Goal: Task Accomplishment & Management: Use online tool/utility

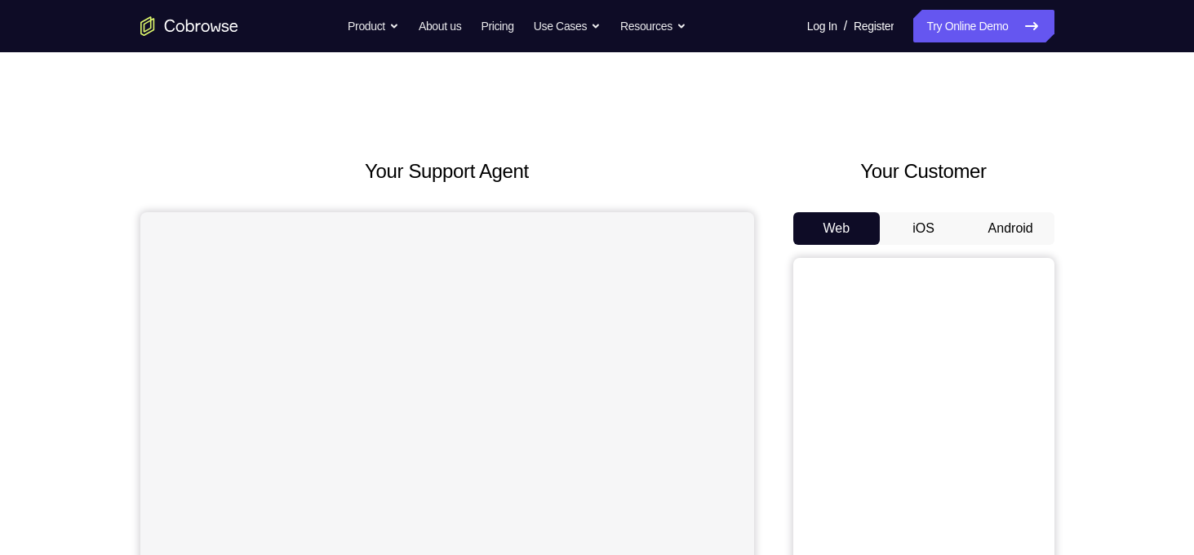
click at [1007, 237] on button "Android" at bounding box center [1010, 228] width 87 height 33
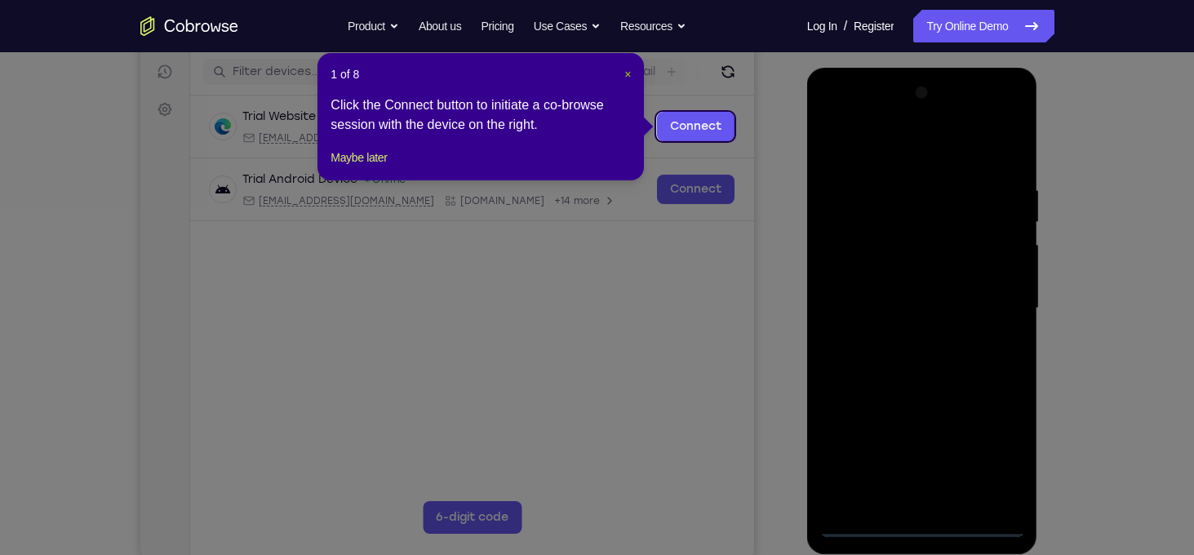
click at [627, 78] on span "×" at bounding box center [627, 74] width 7 height 13
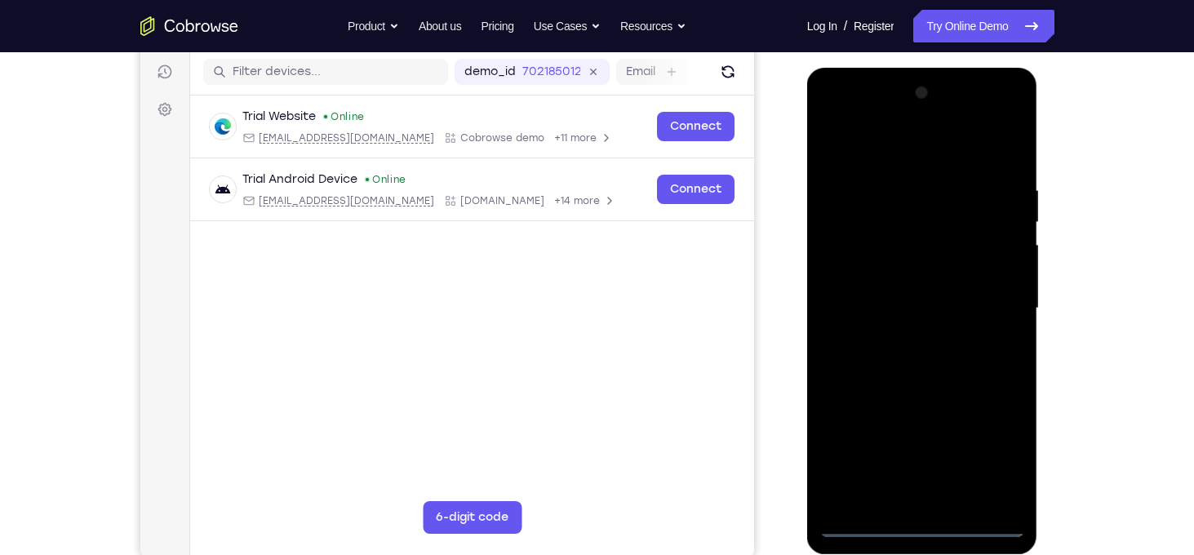
click at [921, 531] on div at bounding box center [922, 308] width 206 height 457
click at [993, 452] on div at bounding box center [922, 308] width 206 height 457
click at [930, 153] on div at bounding box center [922, 308] width 206 height 457
click at [989, 301] on div at bounding box center [922, 308] width 206 height 457
click at [907, 339] on div at bounding box center [922, 308] width 206 height 457
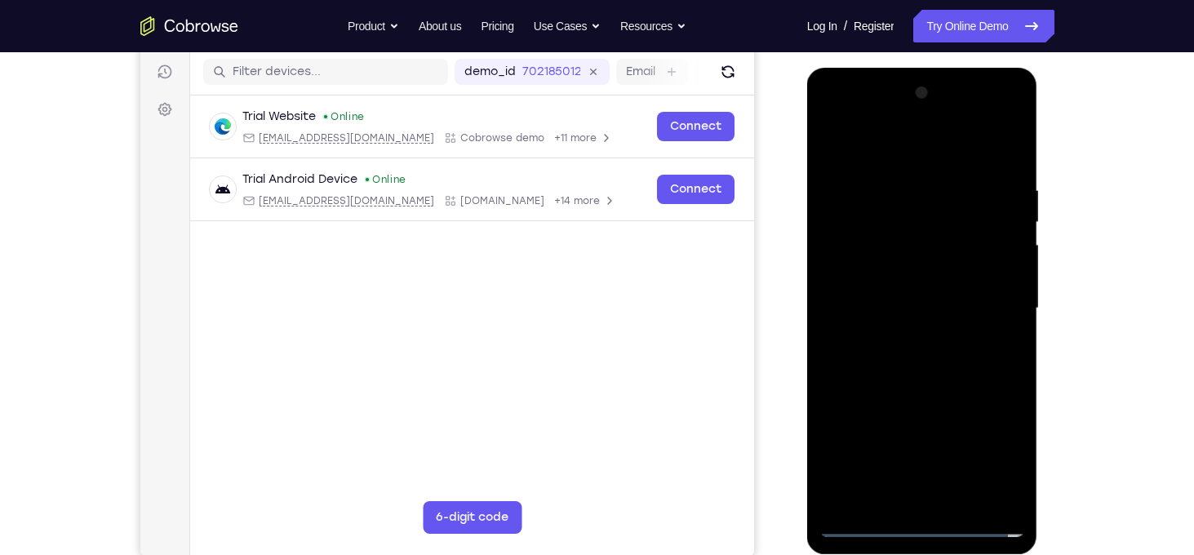
click at [920, 296] on div at bounding box center [922, 308] width 206 height 457
click at [888, 295] on div at bounding box center [922, 308] width 206 height 457
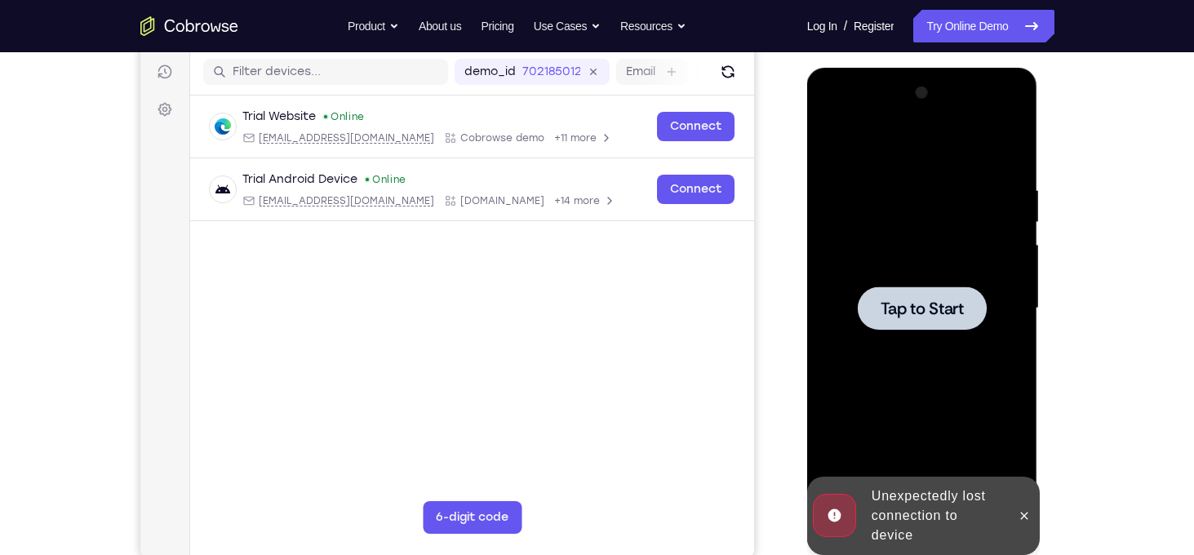
click at [888, 295] on div at bounding box center [922, 307] width 129 height 43
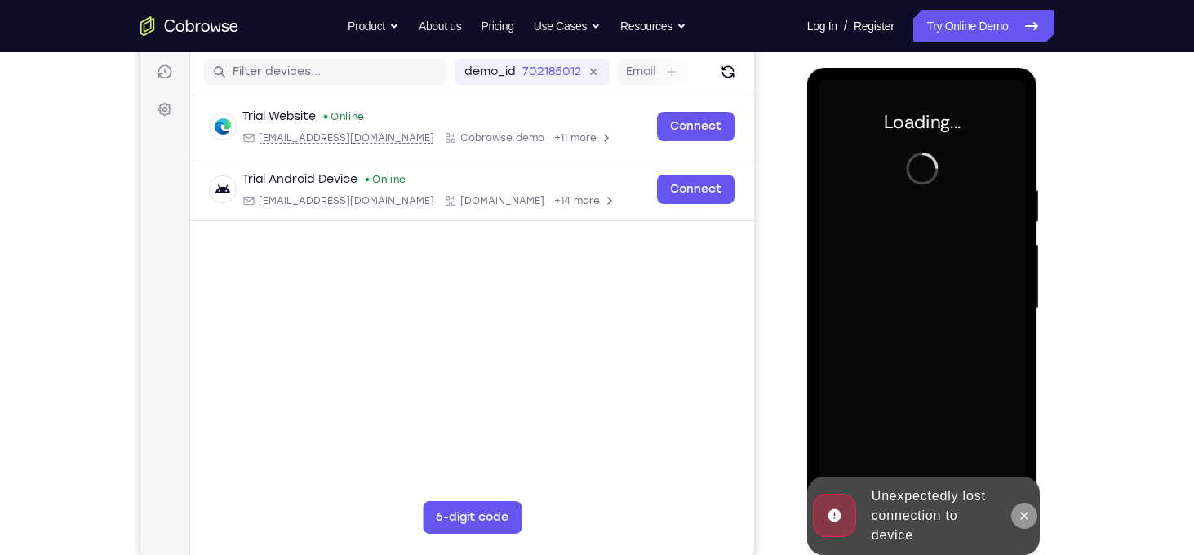
click at [1025, 521] on icon at bounding box center [1024, 515] width 13 height 13
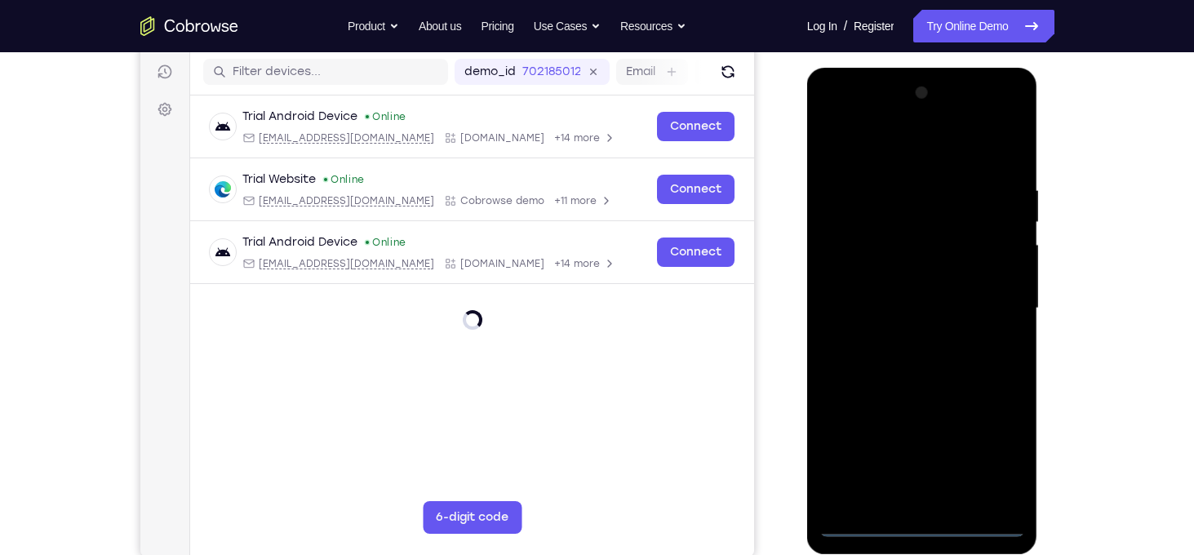
click at [934, 531] on div at bounding box center [922, 308] width 206 height 457
click at [1000, 454] on div at bounding box center [922, 308] width 206 height 457
click at [931, 156] on div at bounding box center [922, 308] width 206 height 457
click at [996, 304] on div at bounding box center [922, 308] width 206 height 457
click at [906, 340] on div at bounding box center [922, 308] width 206 height 457
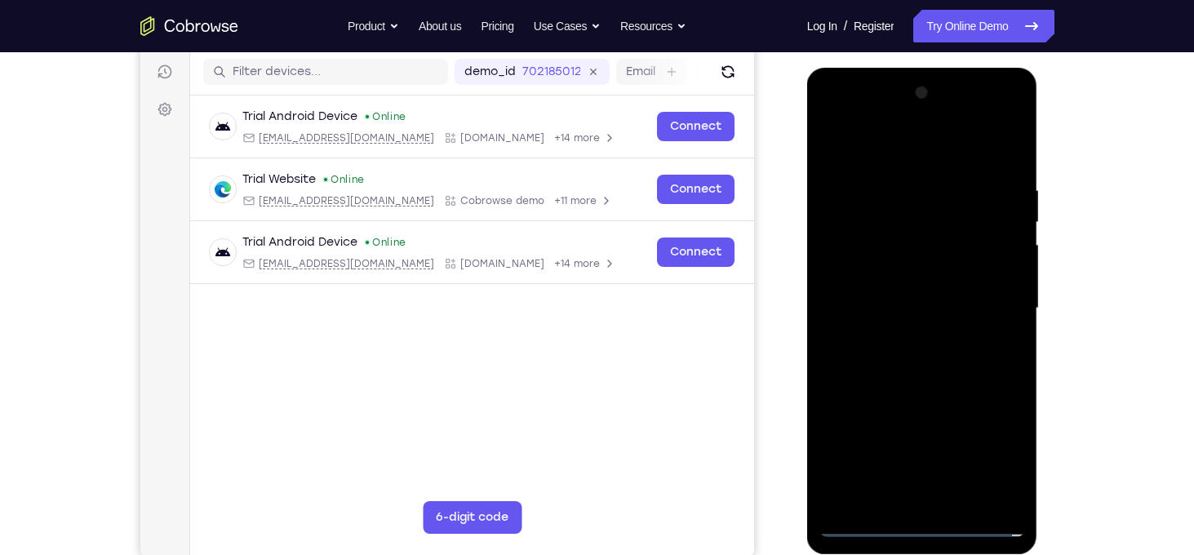
click at [914, 292] on div at bounding box center [922, 308] width 206 height 457
click at [903, 277] on div at bounding box center [922, 308] width 206 height 457
click at [912, 308] on div at bounding box center [922, 308] width 206 height 457
click at [919, 365] on div at bounding box center [922, 308] width 206 height 457
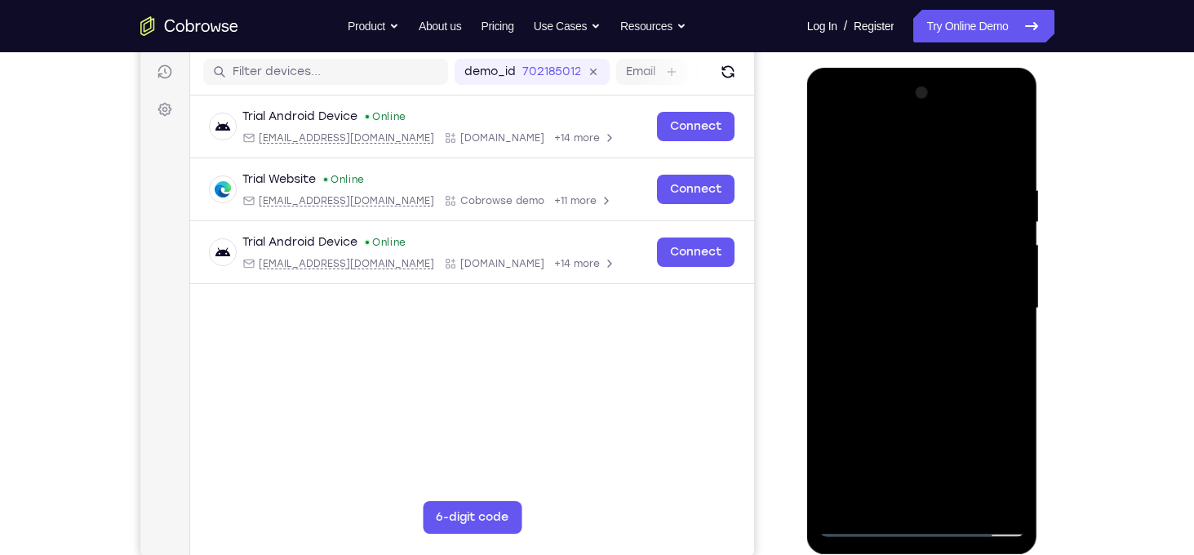
click at [980, 370] on div at bounding box center [922, 308] width 206 height 457
drag, startPoint x: 978, startPoint y: 386, endPoint x: 978, endPoint y: 264, distance: 122.4
click at [978, 264] on div at bounding box center [922, 308] width 206 height 457
drag, startPoint x: 973, startPoint y: 384, endPoint x: 980, endPoint y: 248, distance: 136.5
click at [980, 248] on div at bounding box center [922, 308] width 206 height 457
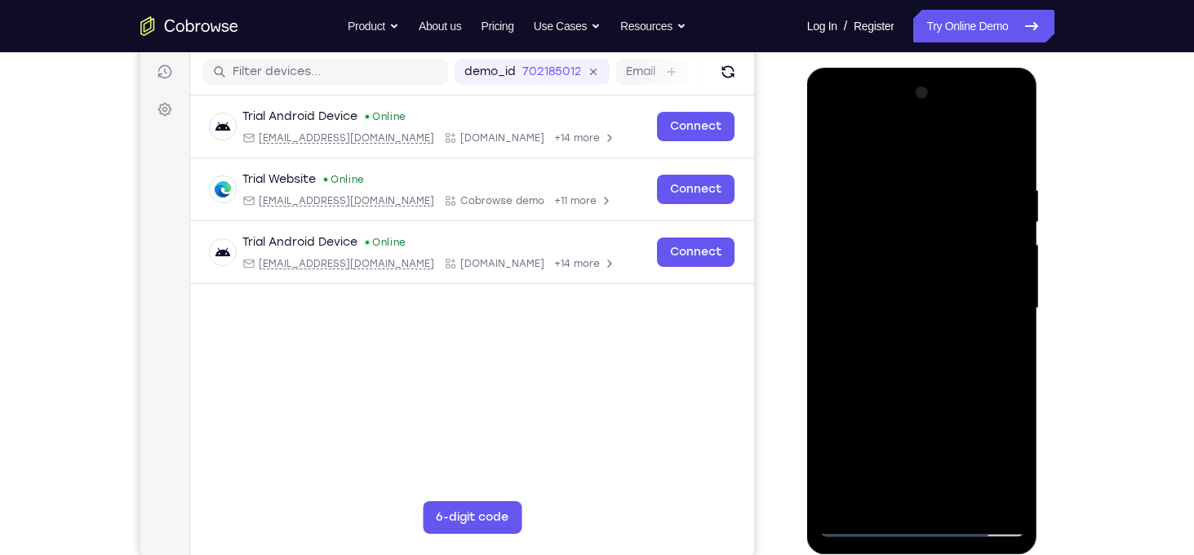
drag, startPoint x: 978, startPoint y: 391, endPoint x: 976, endPoint y: 104, distance: 287.3
click at [977, 110] on div at bounding box center [922, 308] width 206 height 457
drag, startPoint x: 949, startPoint y: 379, endPoint x: 942, endPoint y: 212, distance: 166.6
click at [942, 212] on div at bounding box center [922, 308] width 206 height 457
drag, startPoint x: 963, startPoint y: 364, endPoint x: 983, endPoint y: 235, distance: 130.4
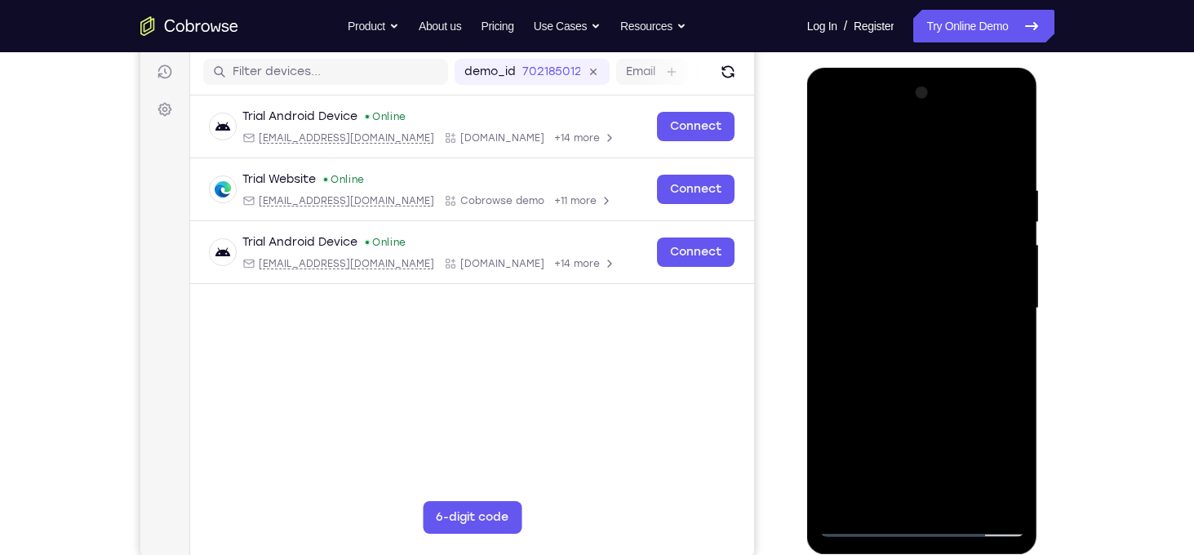
click at [983, 235] on div at bounding box center [922, 308] width 206 height 457
drag, startPoint x: 978, startPoint y: 431, endPoint x: 1029, endPoint y: 331, distance: 111.7
click at [1029, 331] on div at bounding box center [922, 311] width 231 height 486
click at [964, 490] on div at bounding box center [922, 308] width 206 height 457
click at [925, 401] on div at bounding box center [922, 308] width 206 height 457
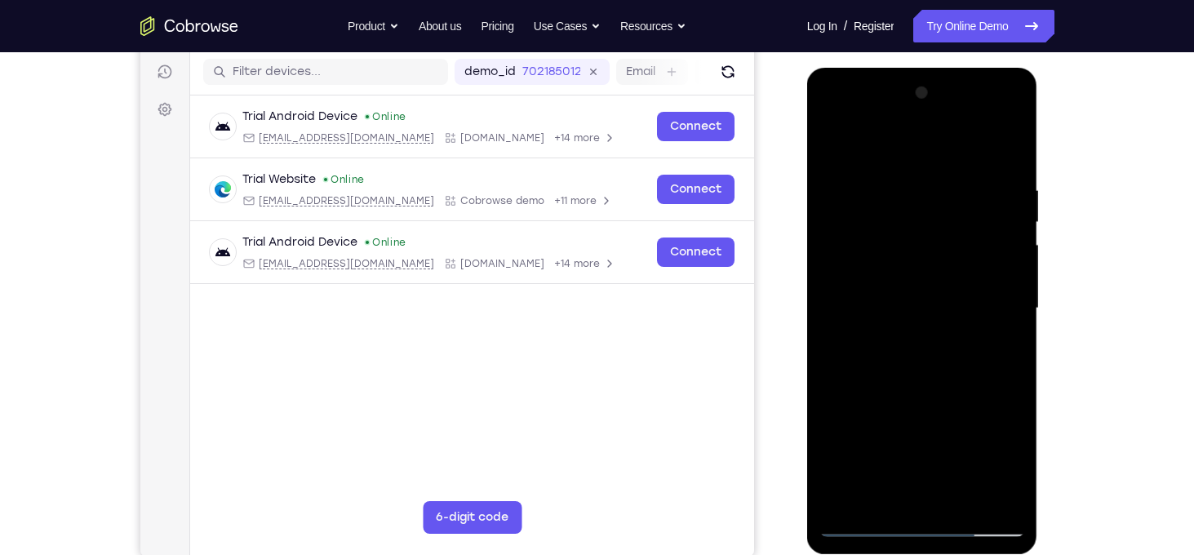
click at [931, 291] on div at bounding box center [922, 308] width 206 height 457
drag, startPoint x: 987, startPoint y: 301, endPoint x: 984, endPoint y: 455, distance: 153.4
click at [984, 455] on div at bounding box center [922, 308] width 206 height 457
drag, startPoint x: 969, startPoint y: 277, endPoint x: 995, endPoint y: 589, distance: 313.7
click at [995, 554] on html "Online web based iOS Simulators and Android Emulators. Run iPhone, iPad, Mobile…" at bounding box center [923, 313] width 233 height 490
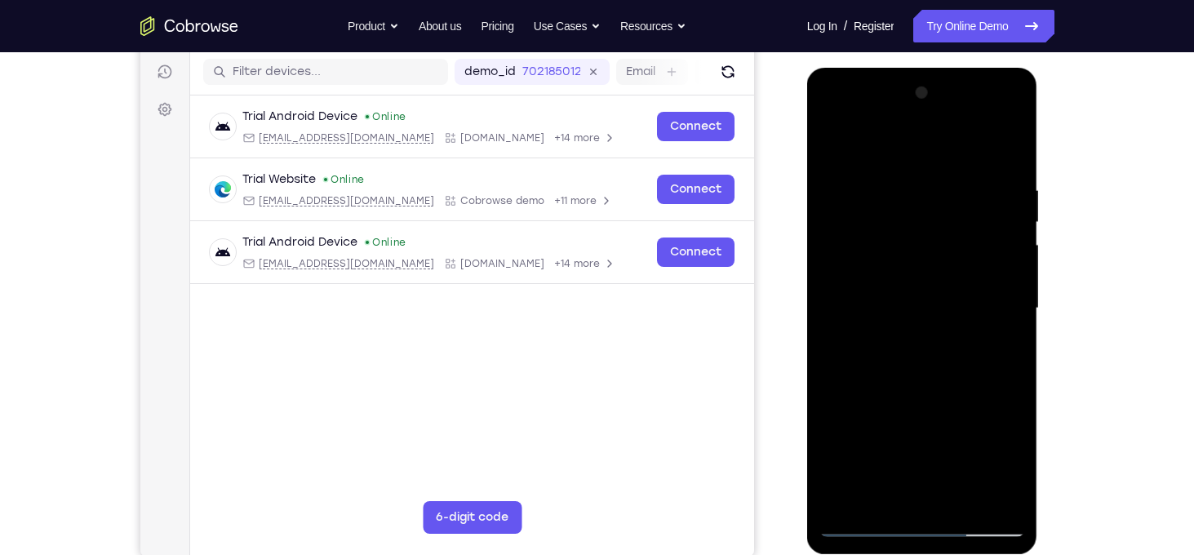
click at [865, 309] on div at bounding box center [922, 308] width 206 height 457
drag, startPoint x: 980, startPoint y: 415, endPoint x: 1005, endPoint y: 282, distance: 136.1
click at [1005, 282] on div at bounding box center [922, 308] width 206 height 457
click at [859, 265] on div at bounding box center [922, 308] width 206 height 457
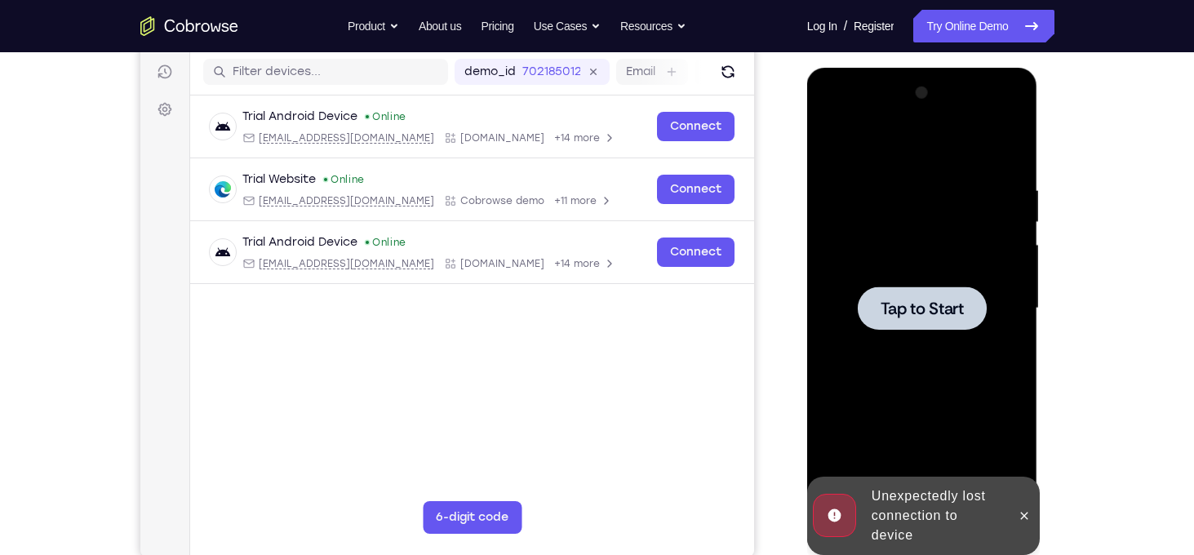
click at [1008, 142] on div at bounding box center [922, 308] width 206 height 457
